Goal: Navigation & Orientation: Go to known website

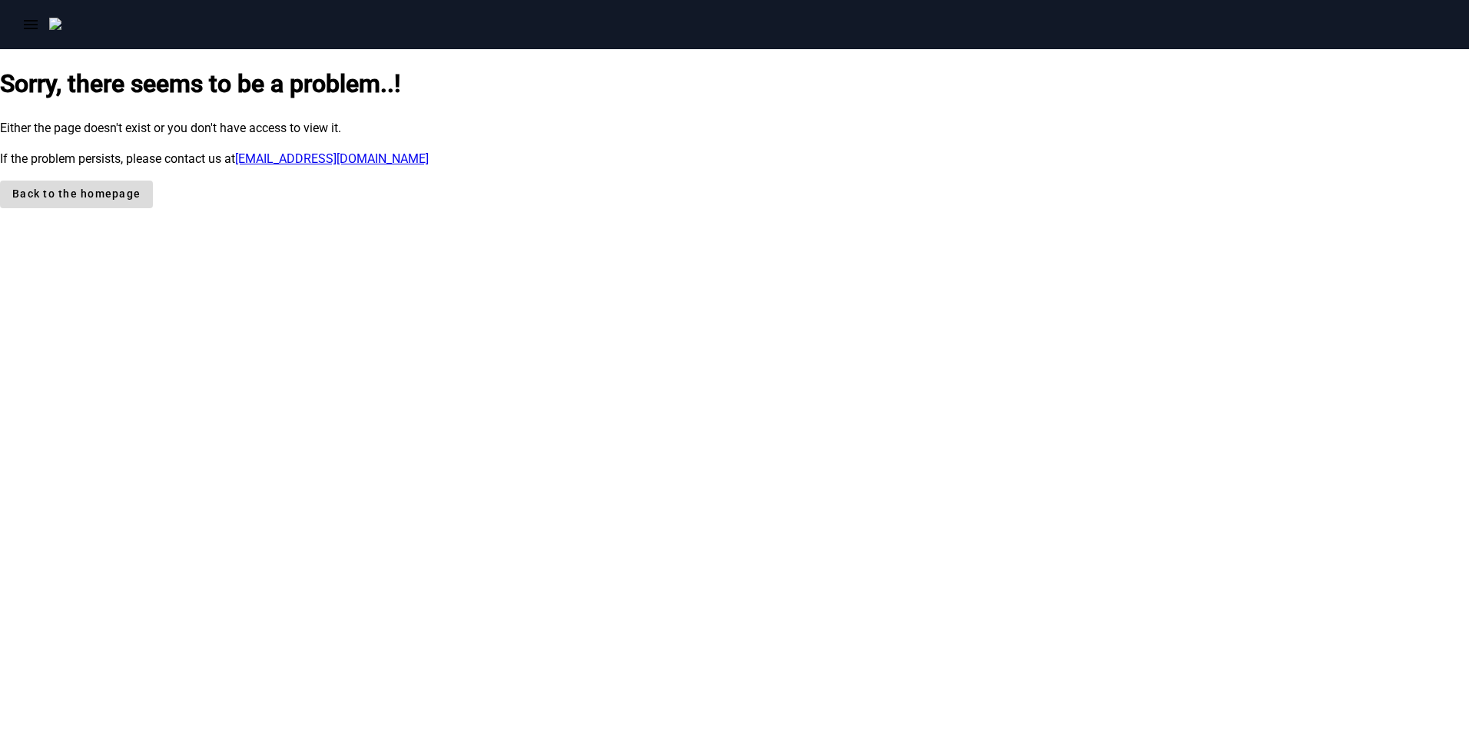
click at [141, 202] on span "Back to the homepage" at bounding box center [76, 194] width 128 height 16
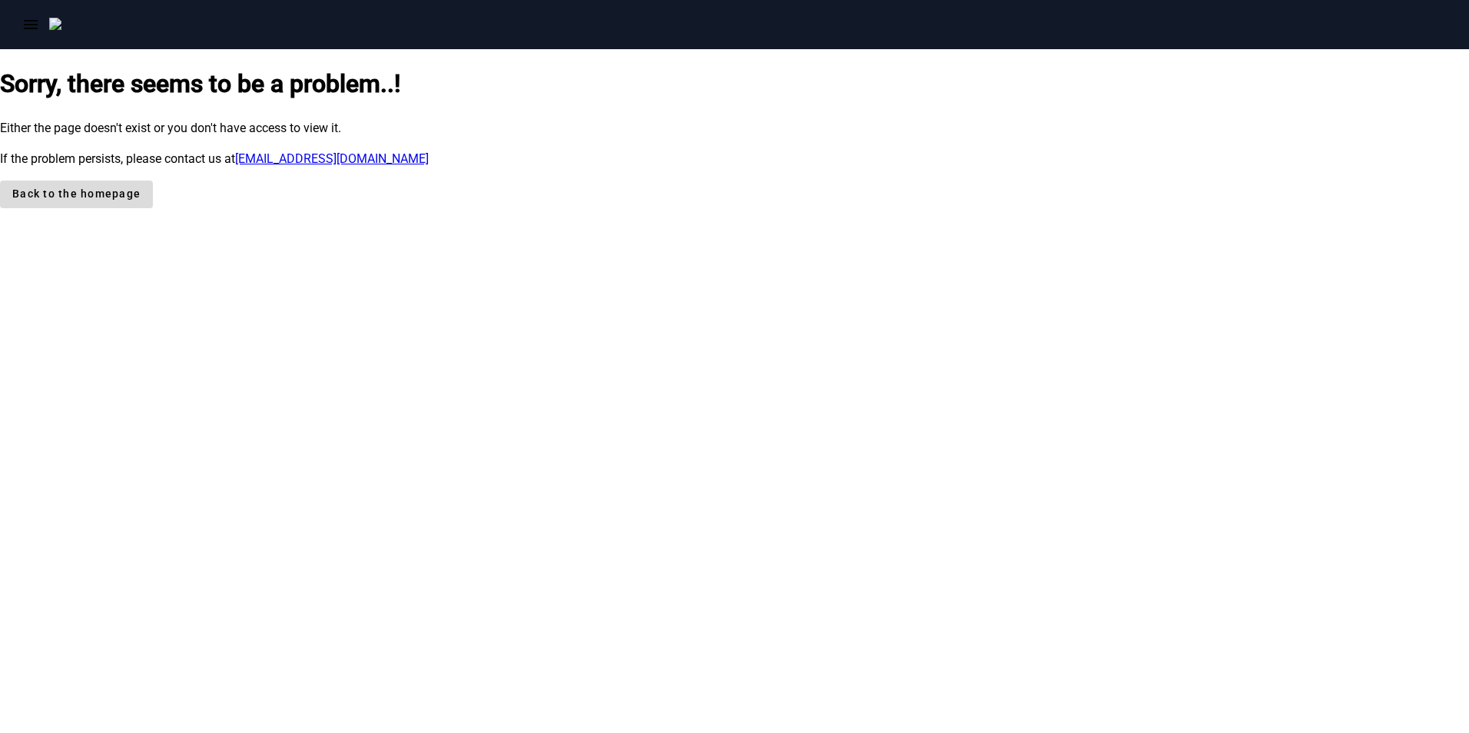
click at [141, 202] on span "Back to the homepage" at bounding box center [76, 194] width 128 height 16
click at [824, 102] on h1 "Sorry, there seems to be a problem..!" at bounding box center [734, 83] width 1469 height 37
click at [798, 207] on div "Sorry, there seems to be a problem..! Either the page doesn't exist or you don'…" at bounding box center [734, 136] width 1469 height 142
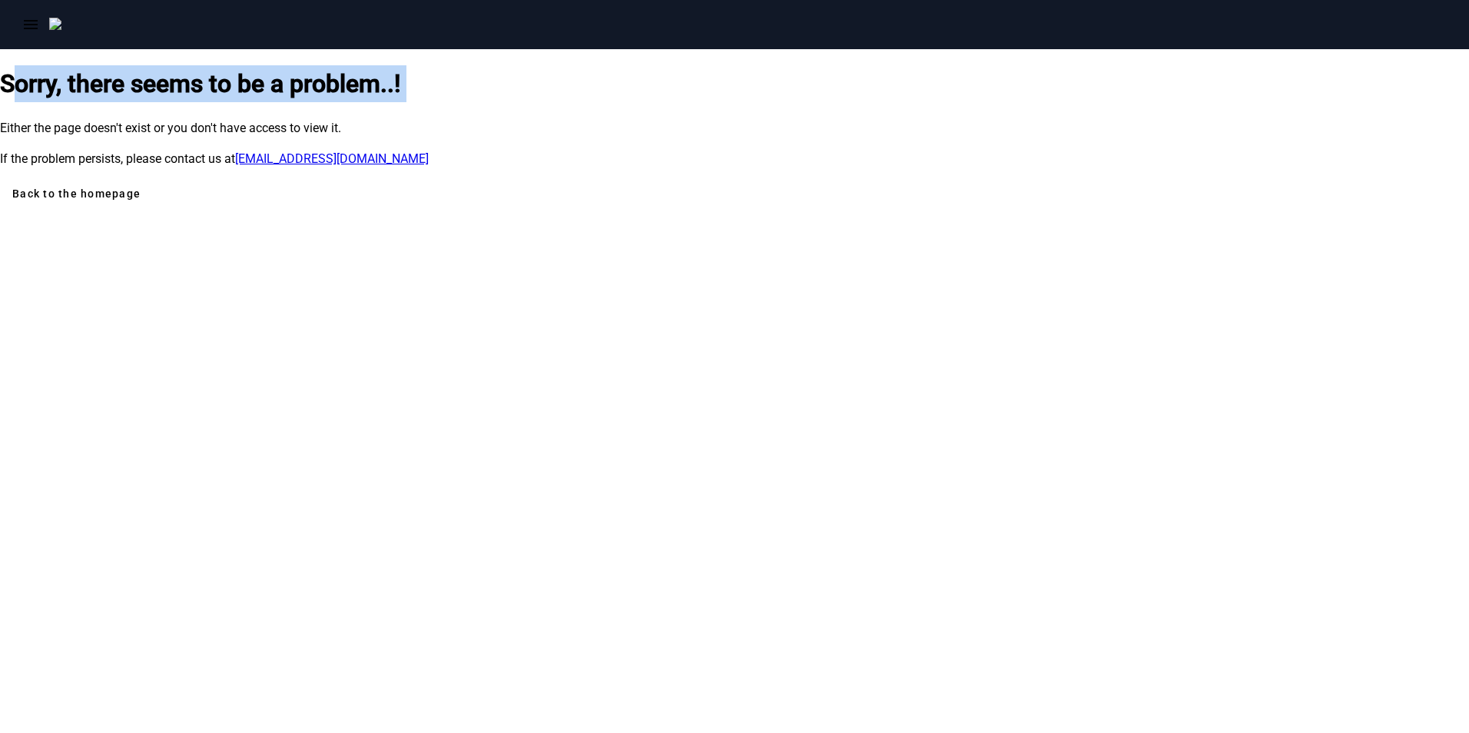
click at [798, 207] on div "Sorry, there seems to be a problem..! Either the page doesn't exist or you don'…" at bounding box center [734, 136] width 1469 height 142
click at [61, 30] on img at bounding box center [55, 24] width 12 height 12
click at [141, 202] on span "Back to the homepage" at bounding box center [76, 194] width 128 height 16
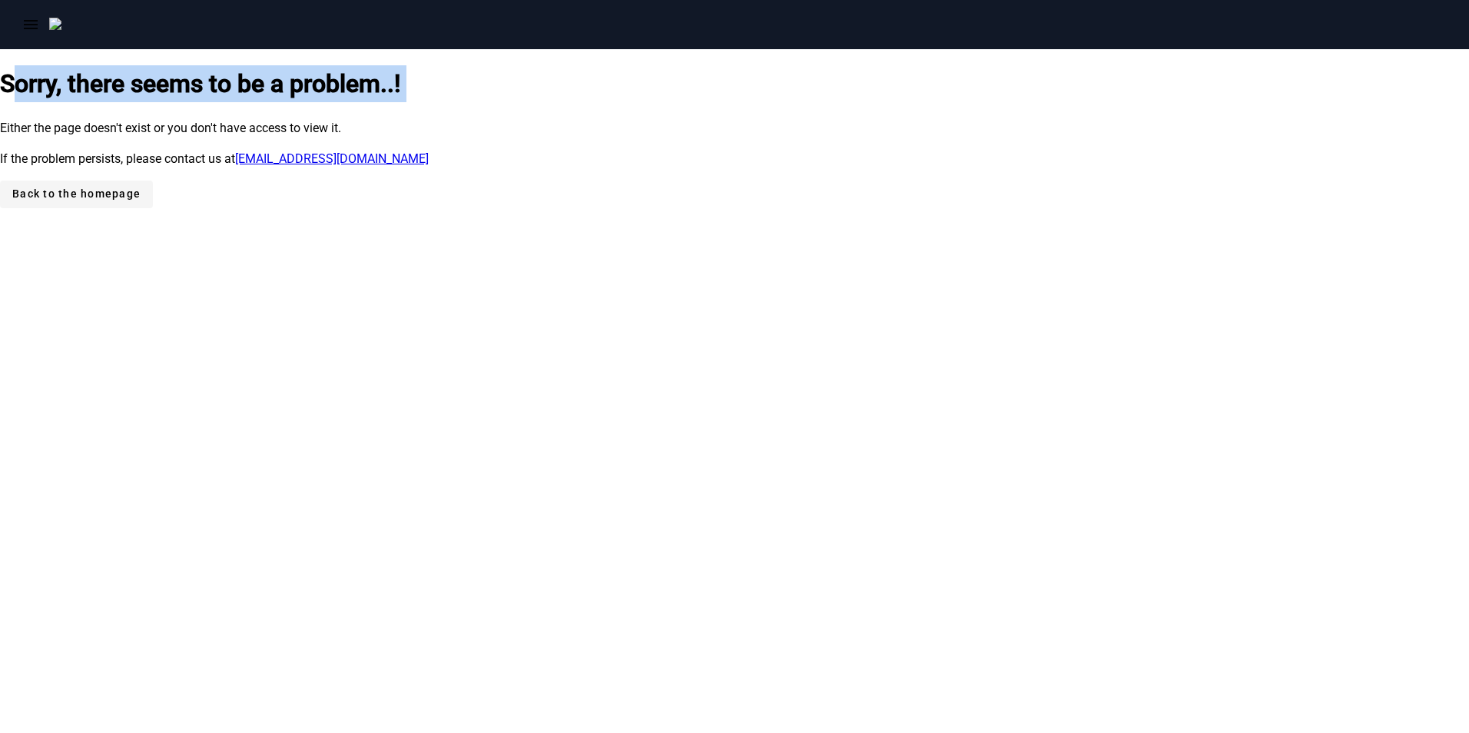
click at [141, 202] on span "Back to the homepage" at bounding box center [76, 194] width 128 height 16
click at [61, 25] on img at bounding box center [55, 24] width 12 height 12
